Goal: Task Accomplishment & Management: Use online tool/utility

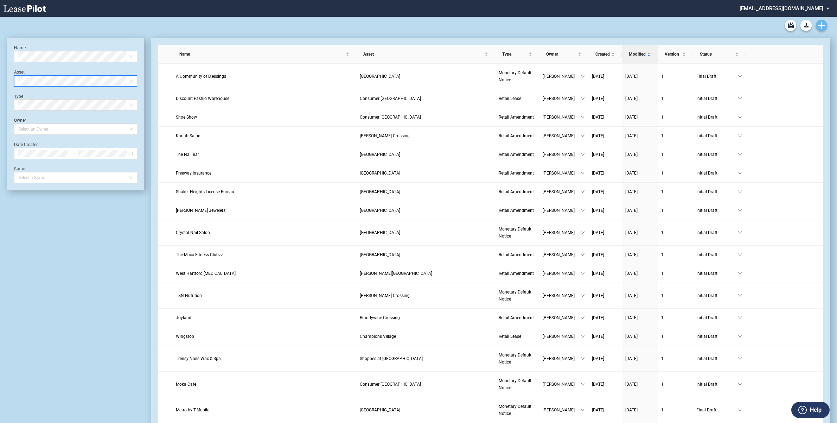
click at [824, 25] on use "Create new document" at bounding box center [822, 25] width 6 height 6
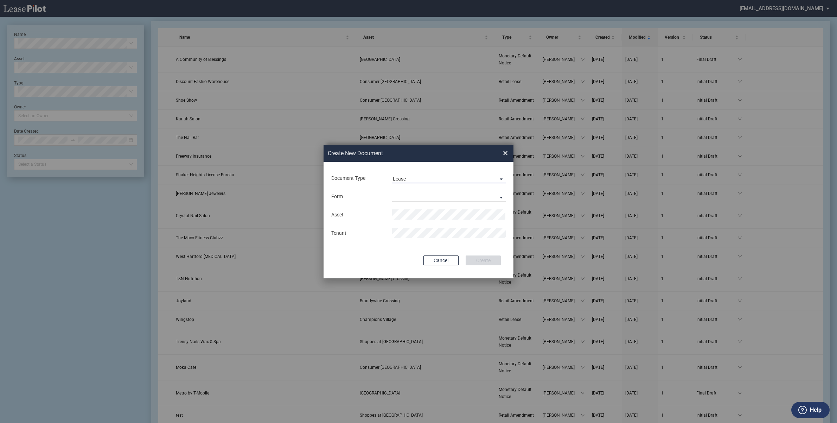
click at [501, 178] on span "Document Type: \aLease\a" at bounding box center [499, 178] width 8 height 7
click at [421, 193] on div "Amendment" at bounding box center [408, 196] width 30 height 8
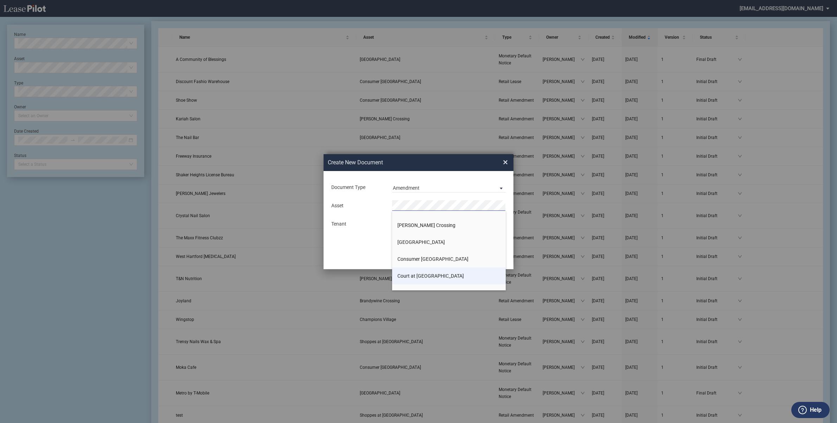
scroll to position [88, 0]
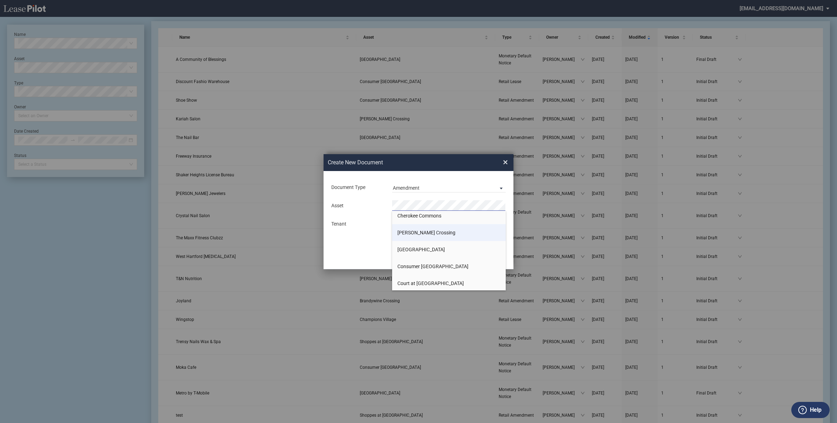
click at [414, 233] on span "[PERSON_NAME] Crossing" at bounding box center [427, 233] width 58 height 6
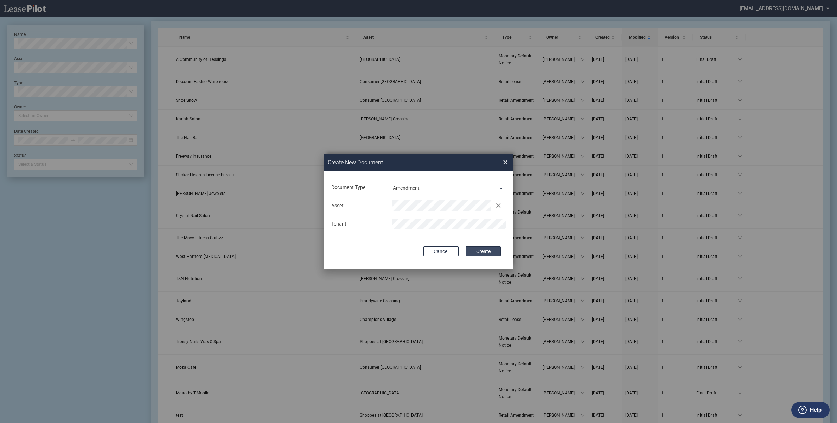
click at [481, 252] on button "Create" at bounding box center [483, 251] width 35 height 10
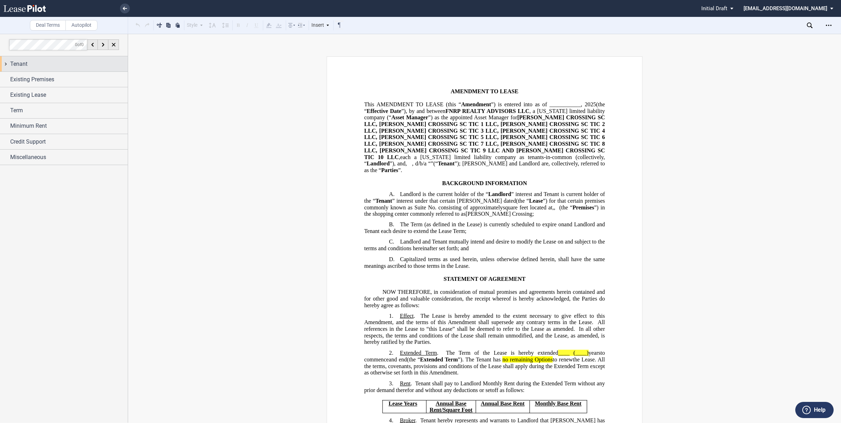
click at [5, 62] on div "Tenant" at bounding box center [64, 63] width 128 height 15
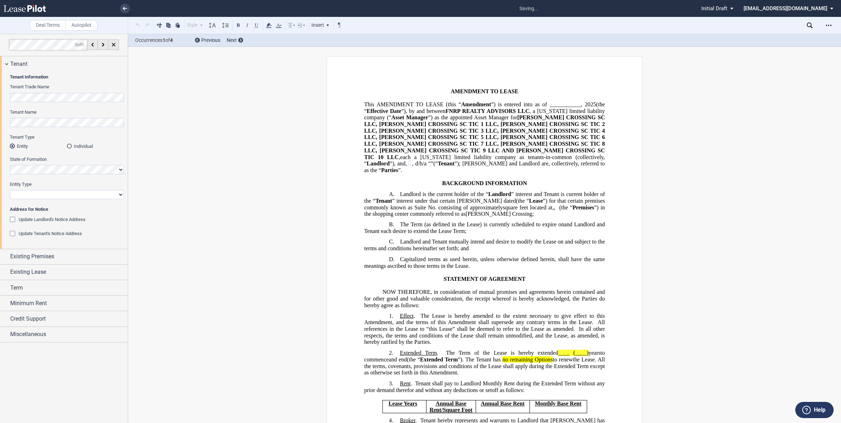
click at [53, 194] on select "Corporation Limited Liability Company General Partnership Limited Partnership O…" at bounding box center [67, 194] width 114 height 9
select select "limited liability company"
click at [10, 190] on select "Corporation Limited Liability Company General Partnership Limited Partnership O…" at bounding box center [67, 194] width 114 height 9
click at [11, 221] on div "Update Landlord's Notice Address" at bounding box center [13, 220] width 7 height 7
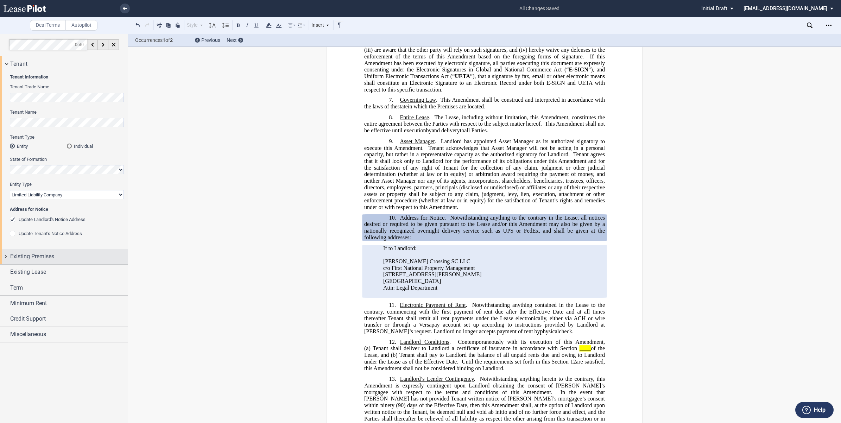
click at [5, 256] on div "Existing Premises" at bounding box center [64, 256] width 128 height 15
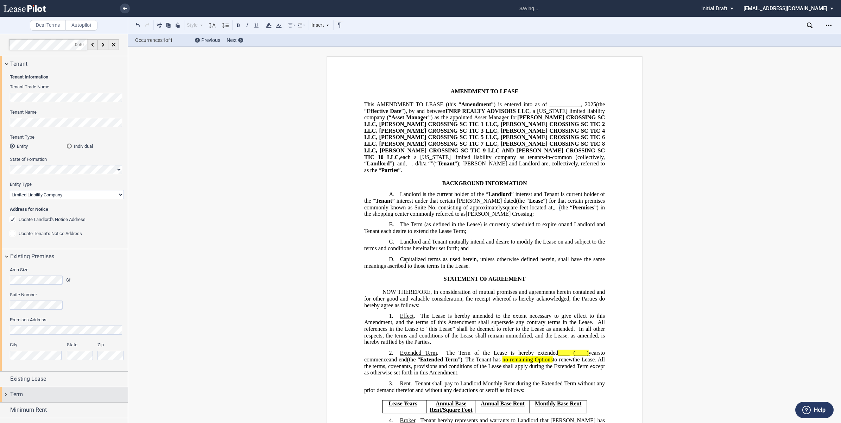
scroll to position [27, 0]
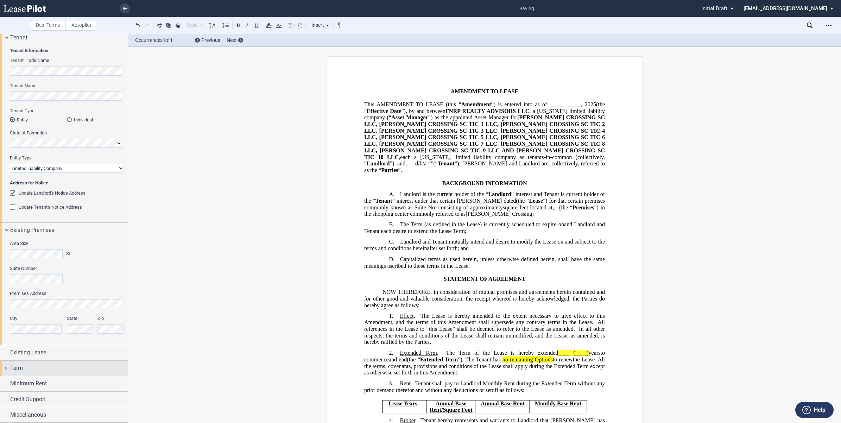
click at [5, 368] on div "Term" at bounding box center [64, 368] width 128 height 15
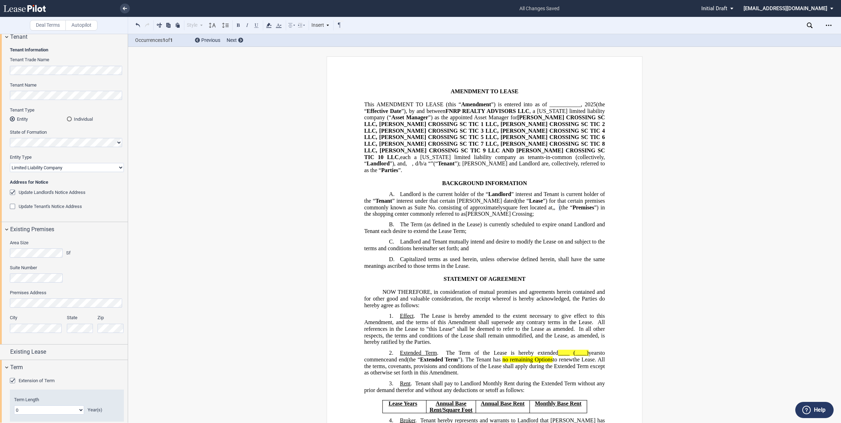
click at [9, 380] on div "Extension of Term Extended Term No. 1 2 3 4 5 6 7 8 9 10 11 12 13 14 15 16 17 1…" at bounding box center [64, 411] width 128 height 72
click at [11, 380] on div "Extension of Term" at bounding box center [13, 381] width 7 height 7
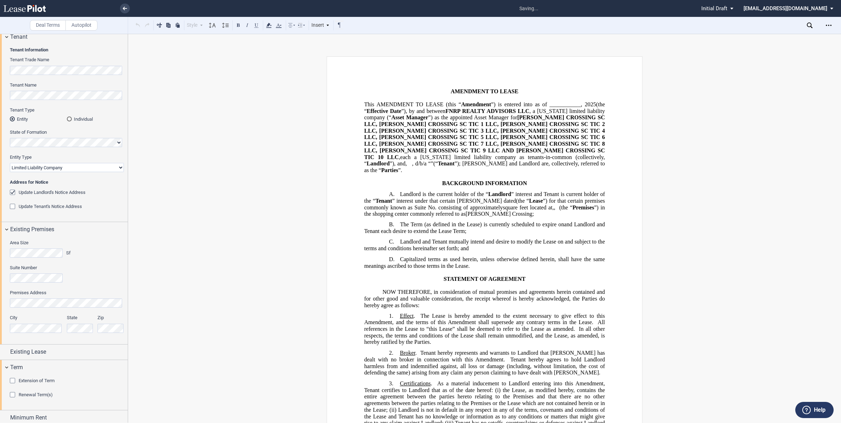
drag, startPoint x: 125, startPoint y: 335, endPoint x: 127, endPoint y: 362, distance: 27.1
click at [127, 362] on div at bounding box center [64, 228] width 128 height 389
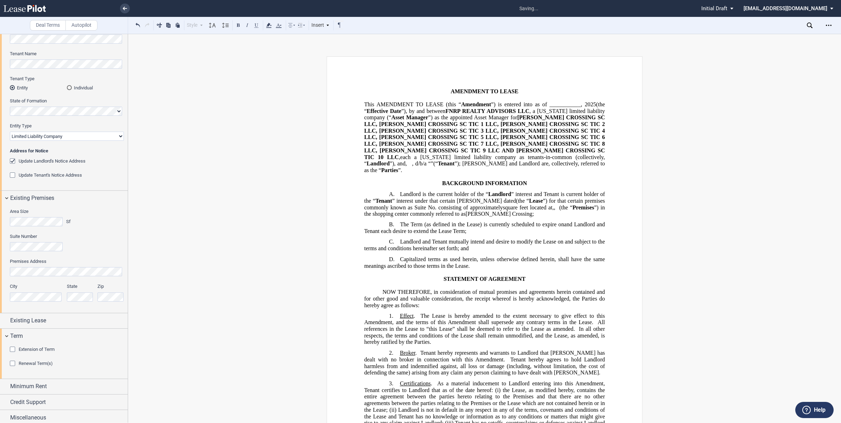
scroll to position [62, 0]
click at [4, 385] on div "Minimum Rent" at bounding box center [64, 383] width 128 height 15
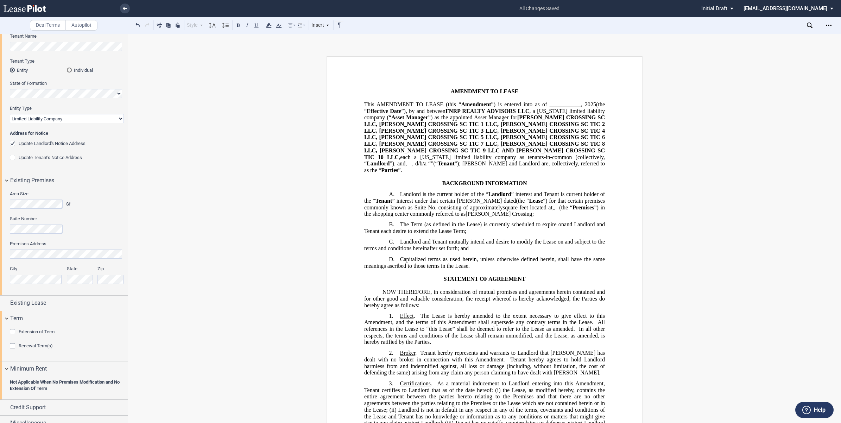
scroll to position [85, 0]
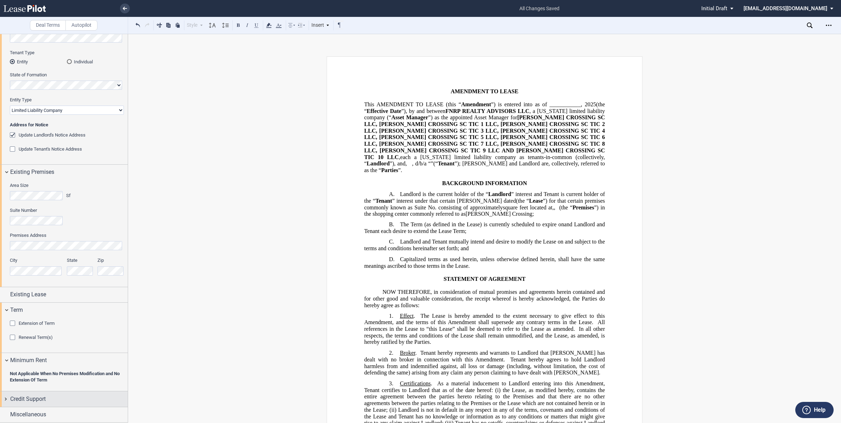
click at [6, 396] on div "Credit Support" at bounding box center [64, 398] width 128 height 15
click at [13, 410] on div "Existing Guarantor" at bounding box center [13, 412] width 7 height 7
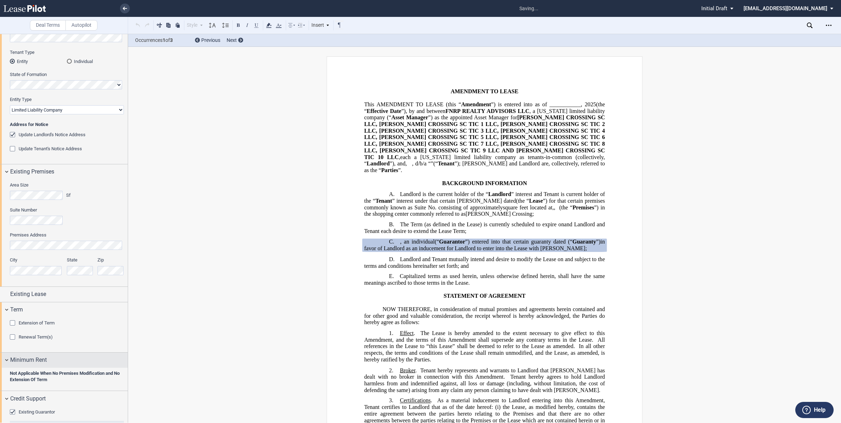
drag, startPoint x: 126, startPoint y: 308, endPoint x: 124, endPoint y: 361, distance: 52.8
click at [124, 361] on div "Tenant Tenant Information Tenant Trade Name Tenant Name Tenant Type Entity Indi…" at bounding box center [64, 282] width 128 height 620
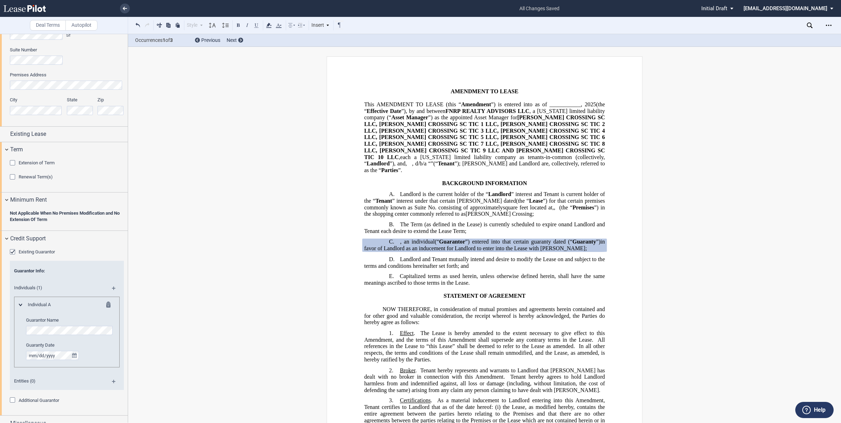
scroll to position [254, 0]
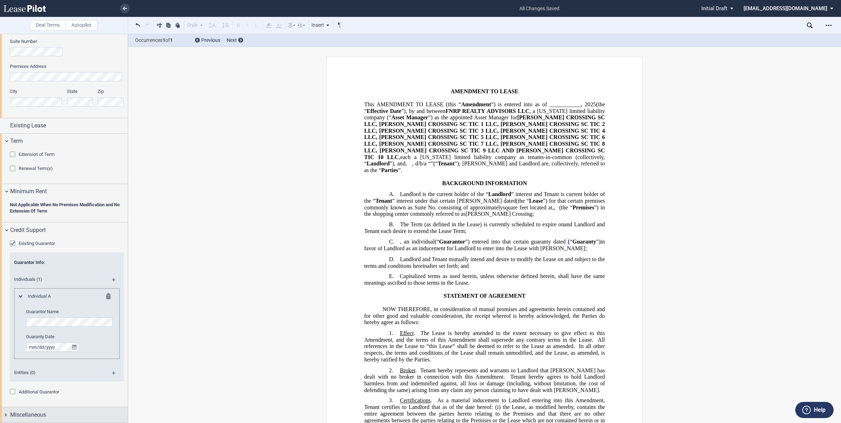
click at [5, 411] on div "Miscellaneous" at bounding box center [64, 414] width 128 height 15
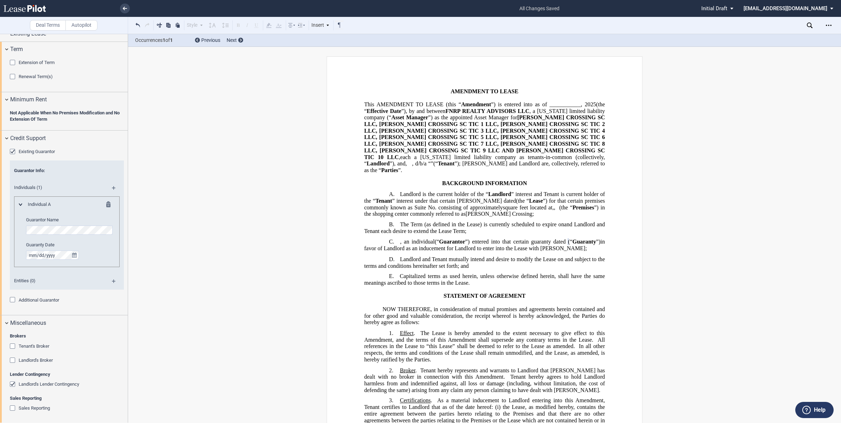
scroll to position [347, 0]
click at [12, 382] on div "Landlord's Lender Contingency" at bounding box center [13, 383] width 7 height 7
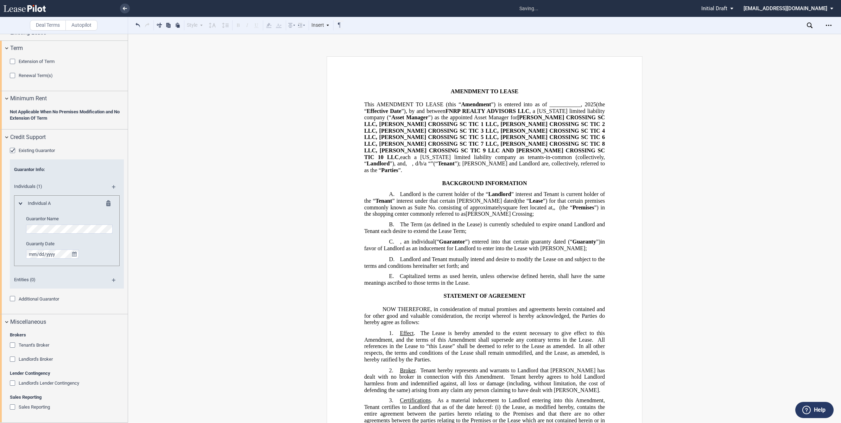
drag, startPoint x: 127, startPoint y: 381, endPoint x: 131, endPoint y: 299, distance: 81.3
click at [131, 299] on div "Deal Terms Autopilot Style Normal 8pt 9pt 10pt 10.5pt 11pt 12pt 14pt 16pt Norma…" at bounding box center [420, 228] width 841 height 389
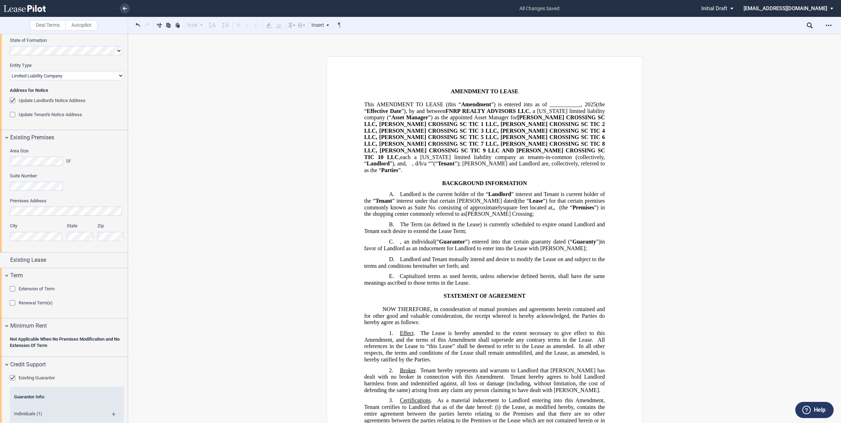
scroll to position [123, 0]
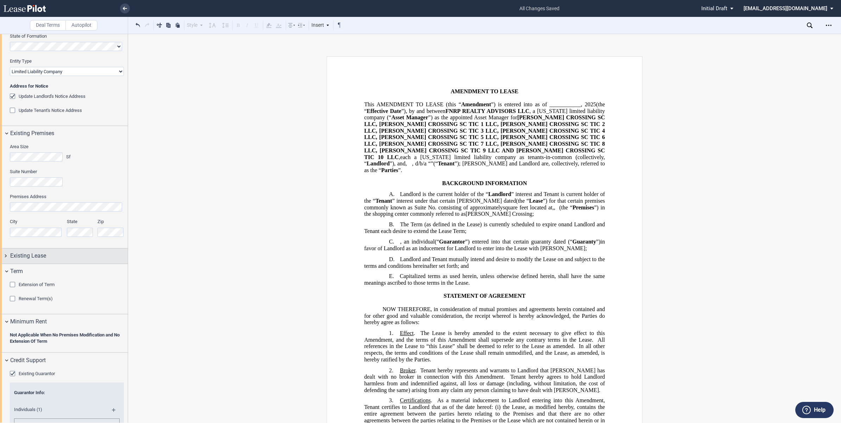
click at [4, 255] on div "Existing Lease" at bounding box center [64, 255] width 128 height 15
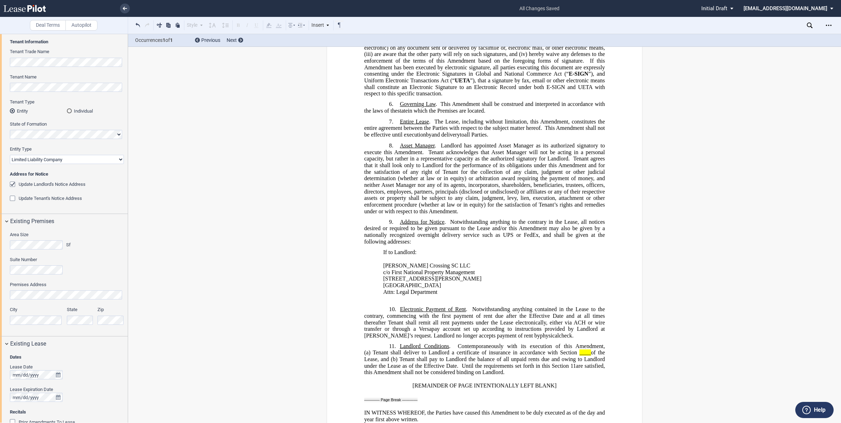
scroll to position [520, 0]
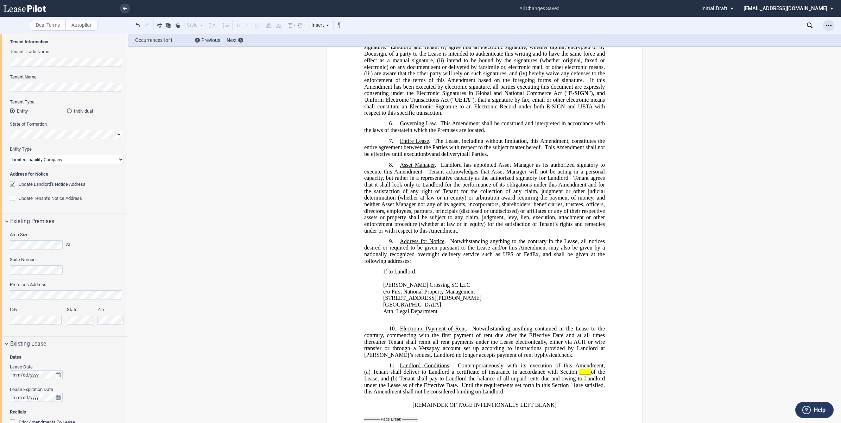
click at [830, 23] on icon "Open Lease options menu" at bounding box center [829, 26] width 6 height 6
click at [753, 36] on div "Download" at bounding box center [788, 38] width 86 height 6
